Goal: Task Accomplishment & Management: Use online tool/utility

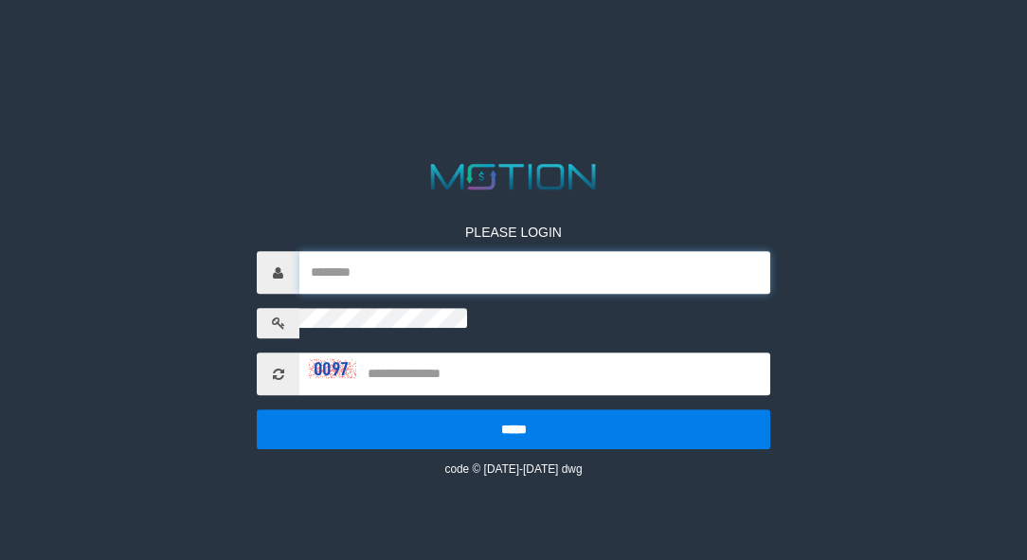
click at [510, 252] on input "text" at bounding box center [534, 273] width 471 height 43
type input "*******"
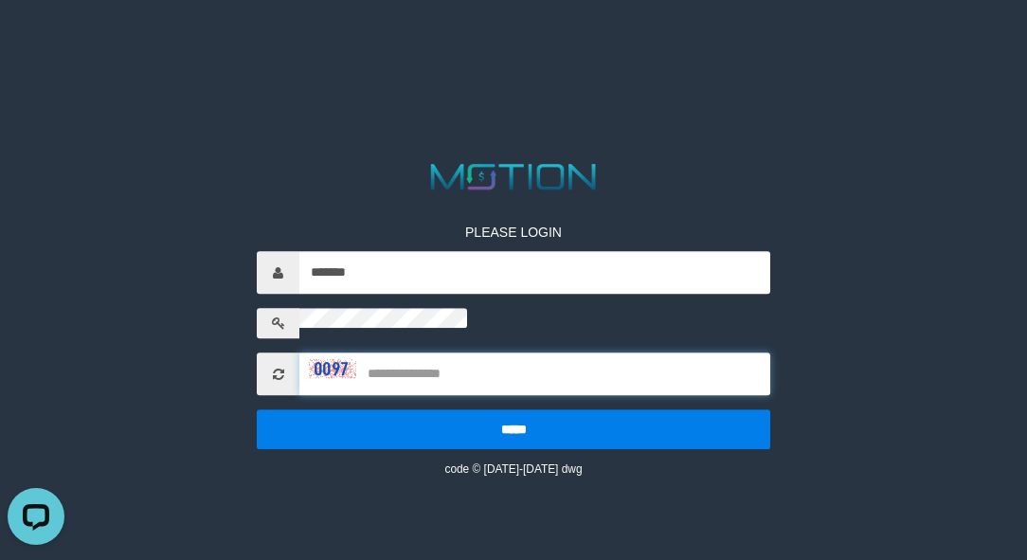
click at [518, 353] on input "text" at bounding box center [534, 374] width 471 height 43
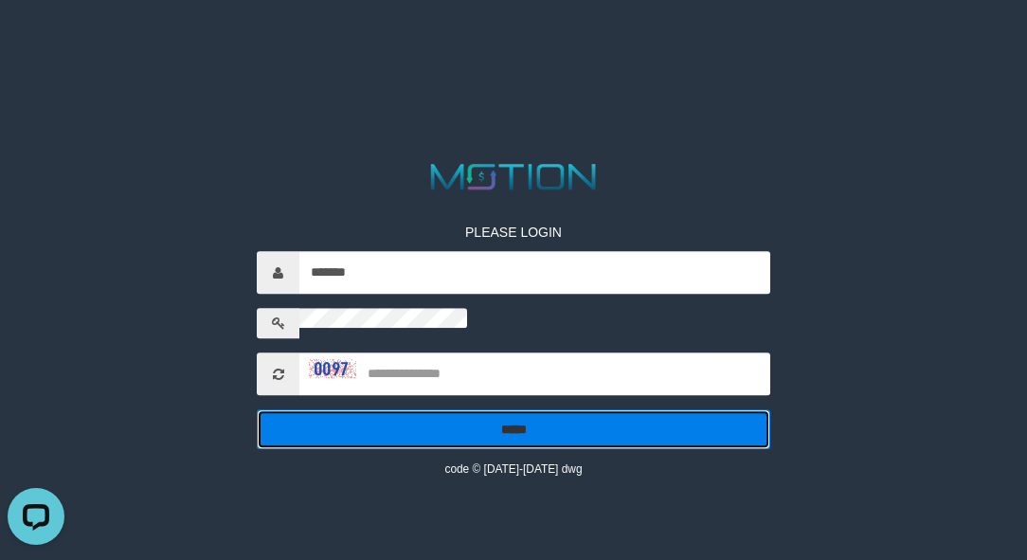
click at [512, 410] on input "*****" at bounding box center [513, 430] width 513 height 40
